Goal: Task Accomplishment & Management: Complete application form

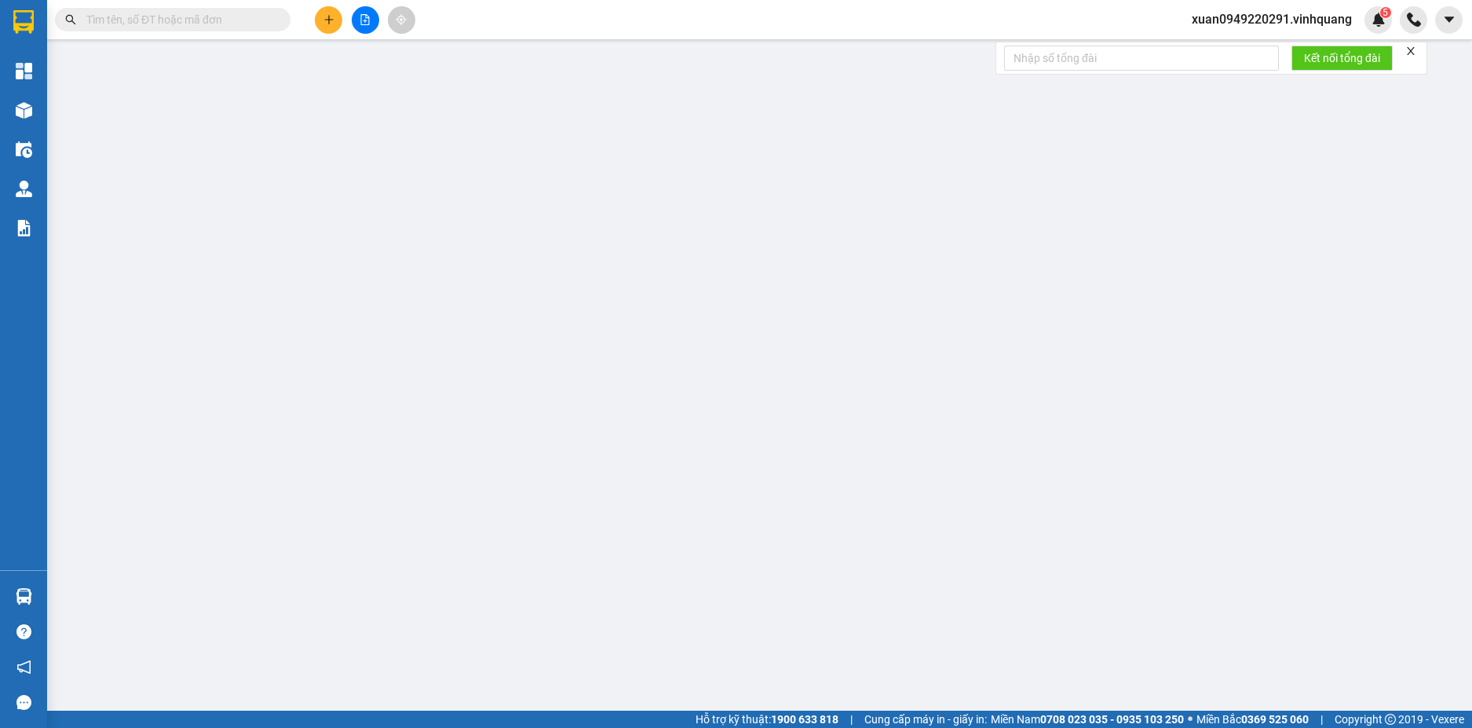
click at [123, 20] on input "text" at bounding box center [178, 19] width 185 height 17
paste input "1208251349"
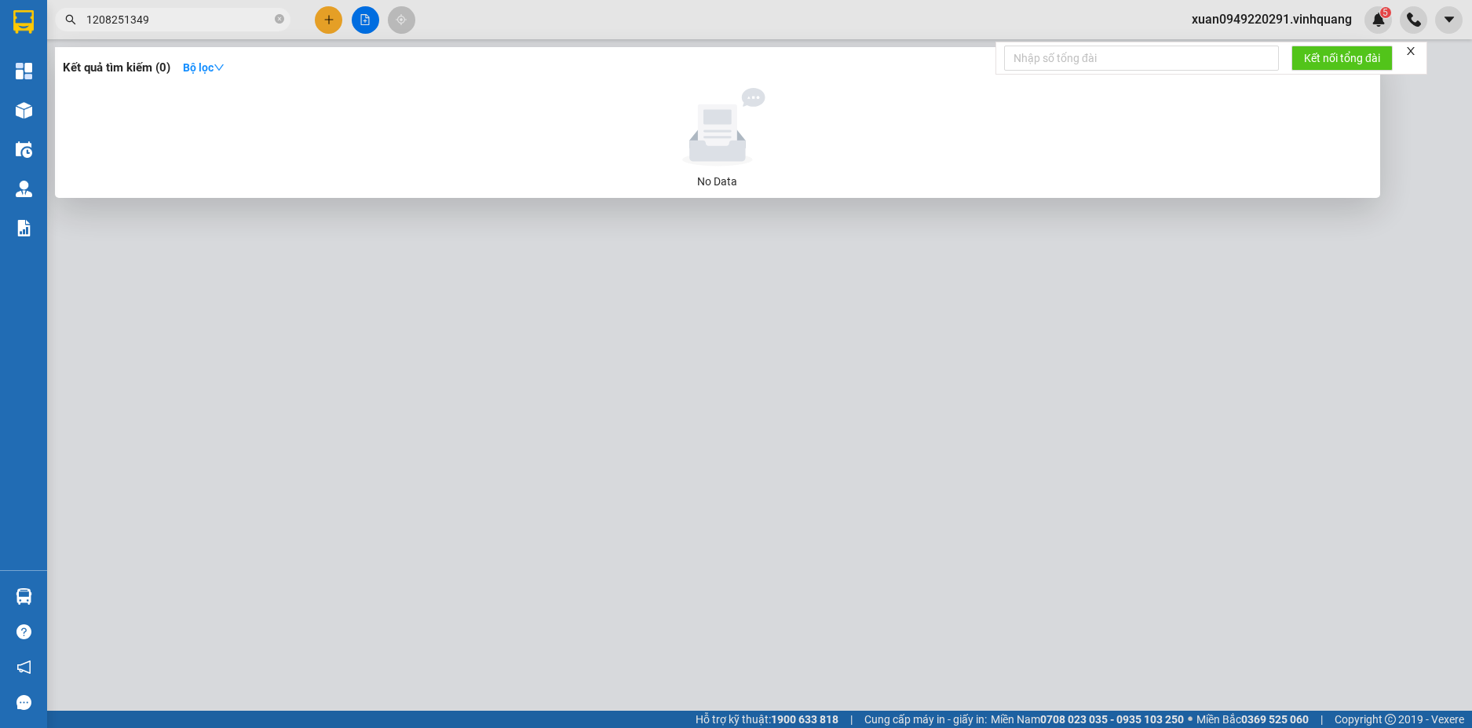
drag, startPoint x: 166, startPoint y: 20, endPoint x: 49, endPoint y: 16, distance: 116.2
click at [49, 16] on div "1208251349" at bounding box center [153, 20] width 306 height 24
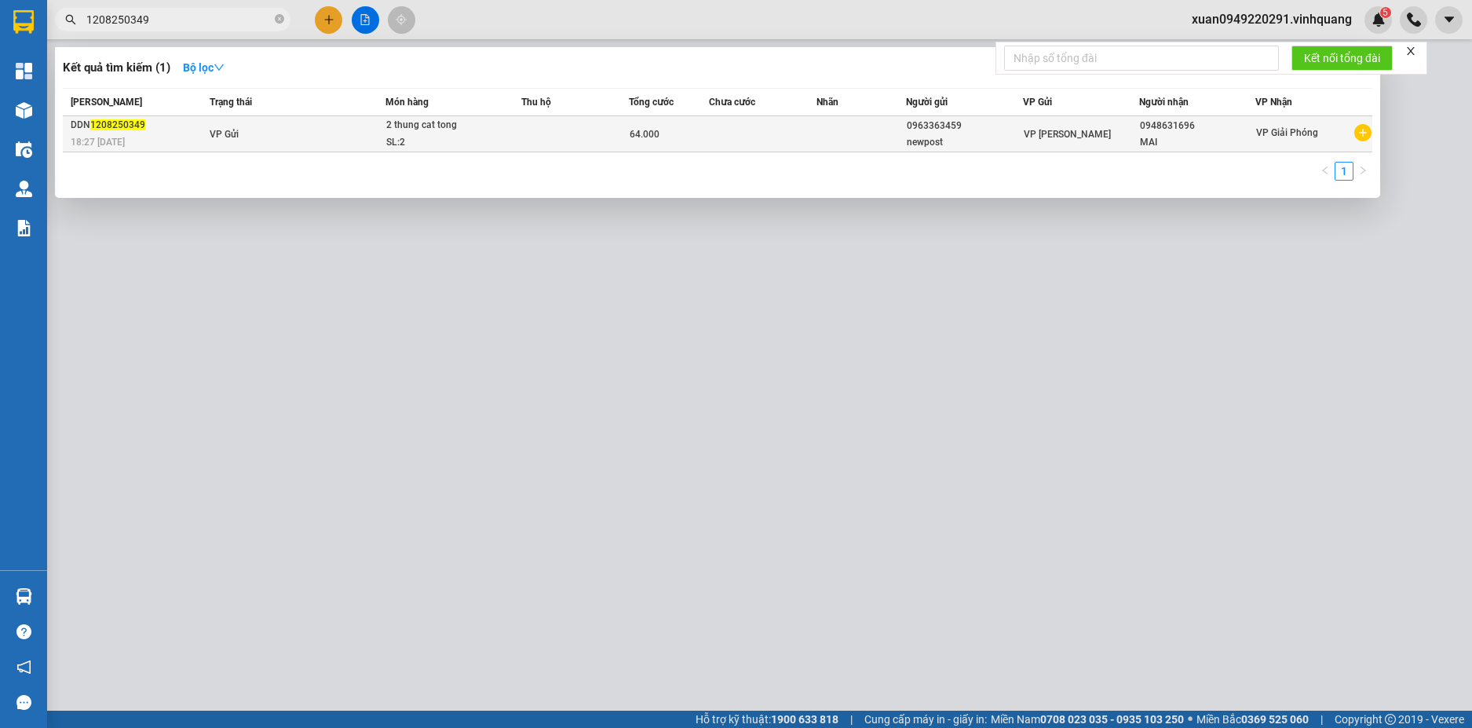
type input "1208250349"
click at [281, 128] on td "VP Gửi" at bounding box center [295, 134] width 179 height 36
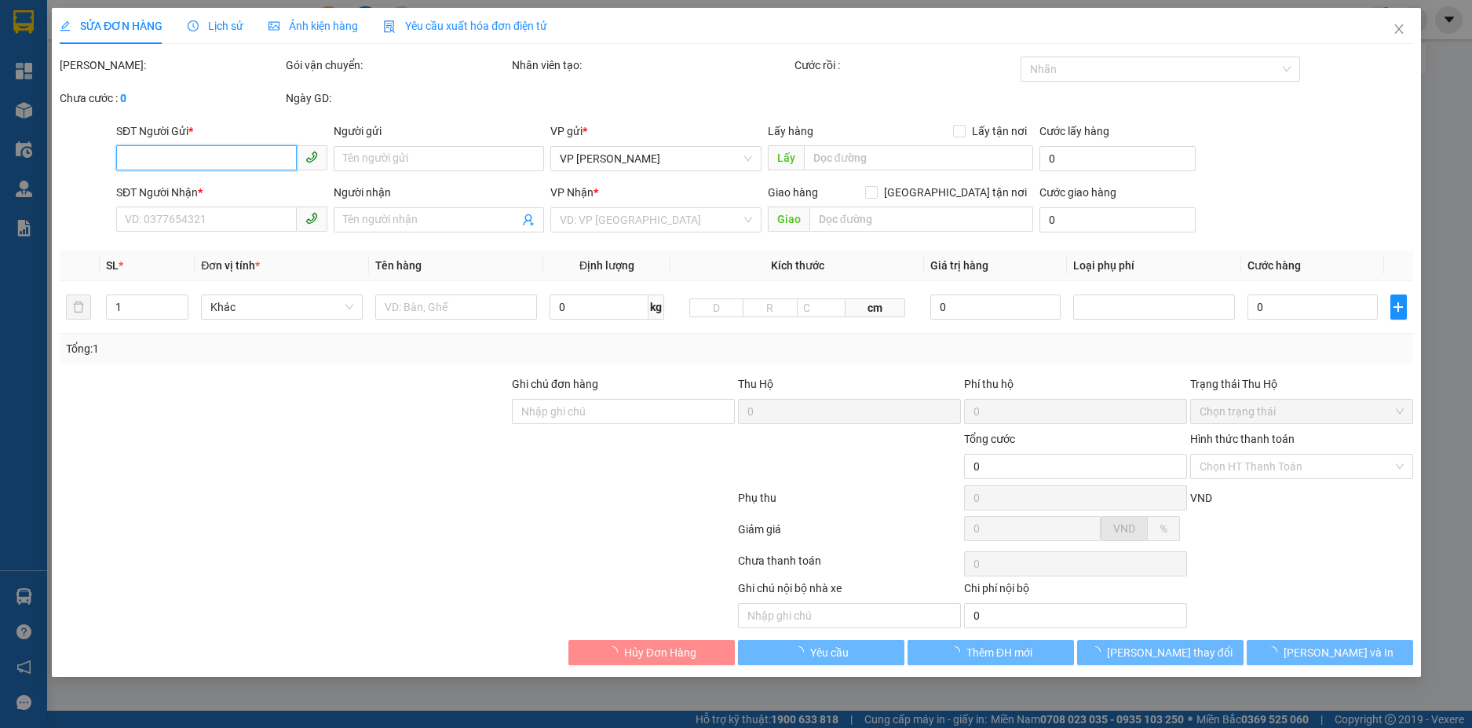
type input "0963363459"
type input "newpost"
type input "0948631696"
type input "MAI"
type input "64.000"
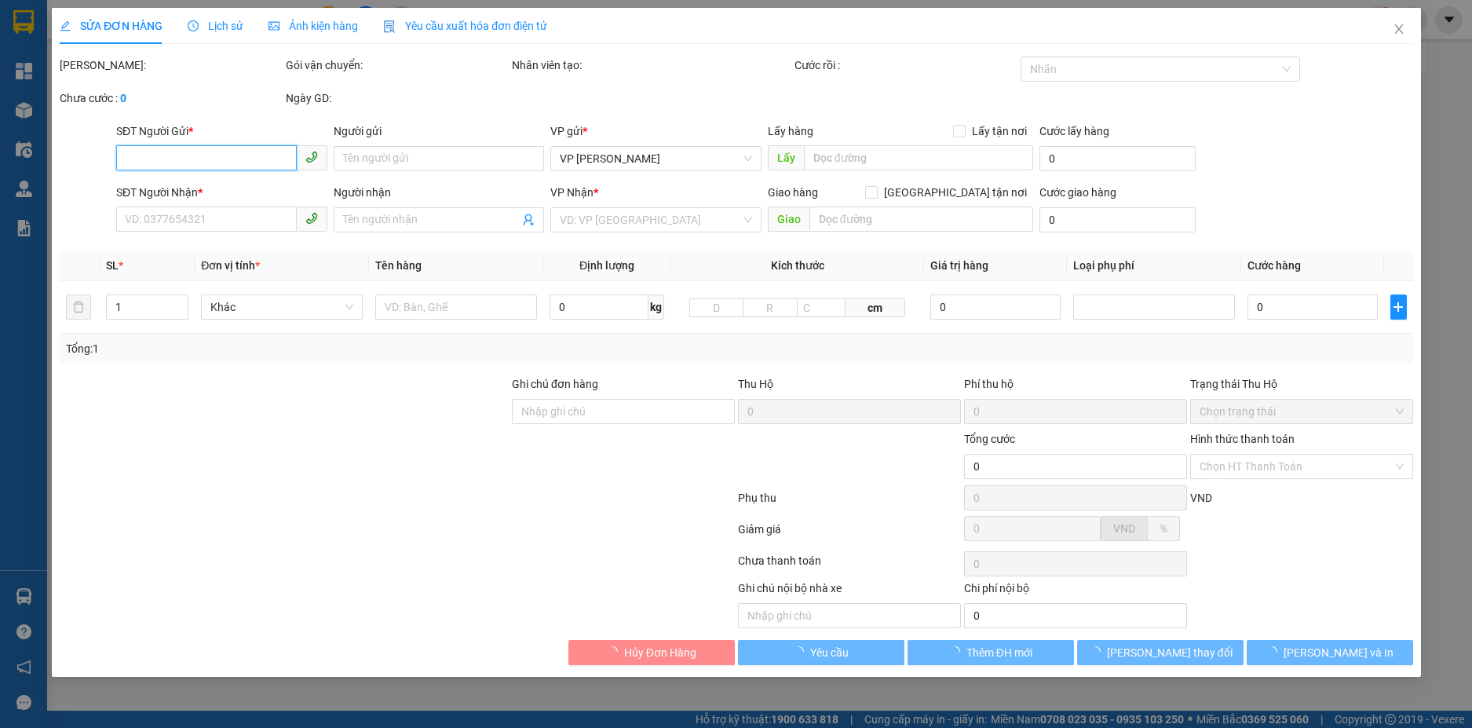
type input "20"
